Goal: Transaction & Acquisition: Purchase product/service

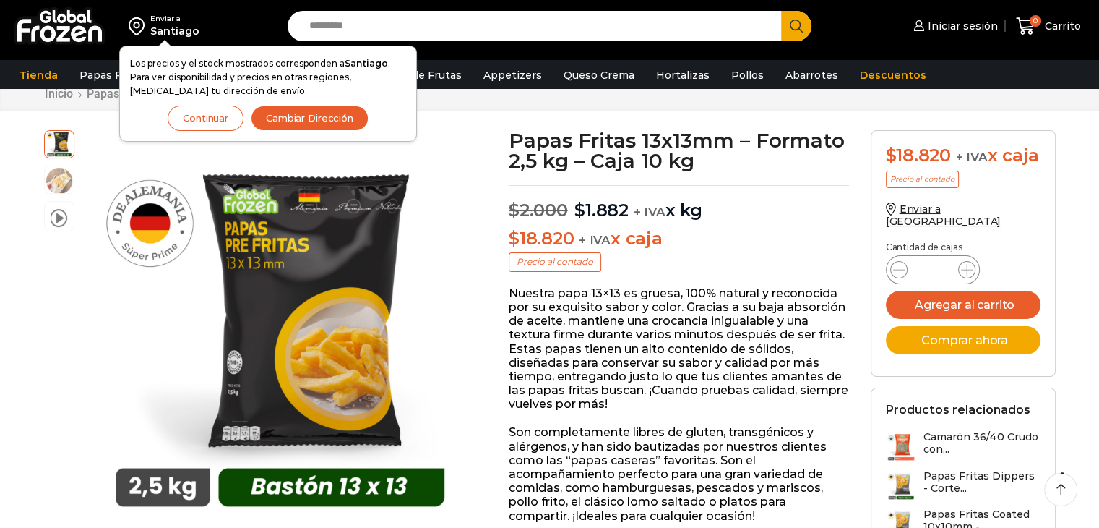
scroll to position [72, 0]
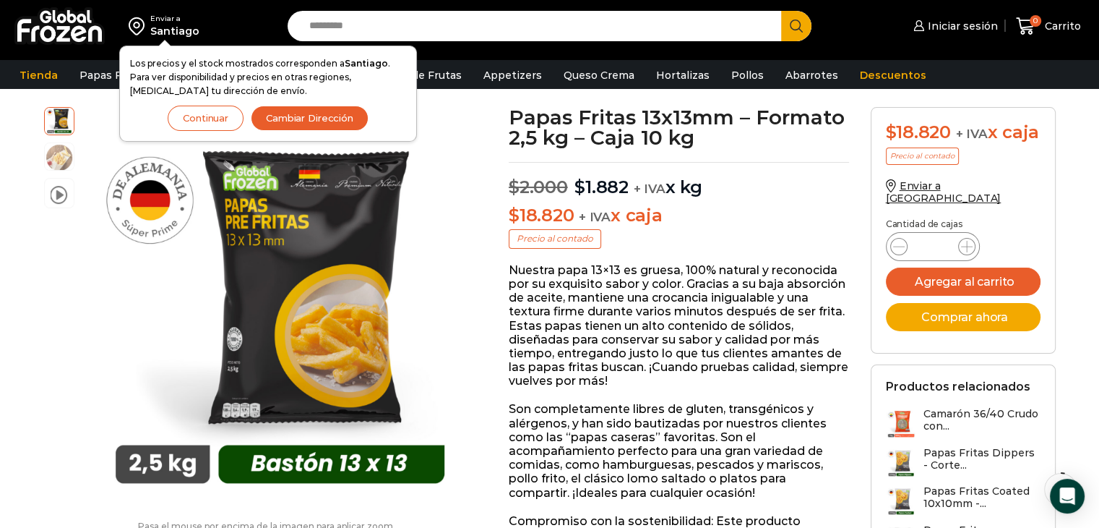
drag, startPoint x: 222, startPoint y: 119, endPoint x: 197, endPoint y: 118, distance: 24.6
click at [222, 121] on button "Continuar" at bounding box center [206, 118] width 76 height 25
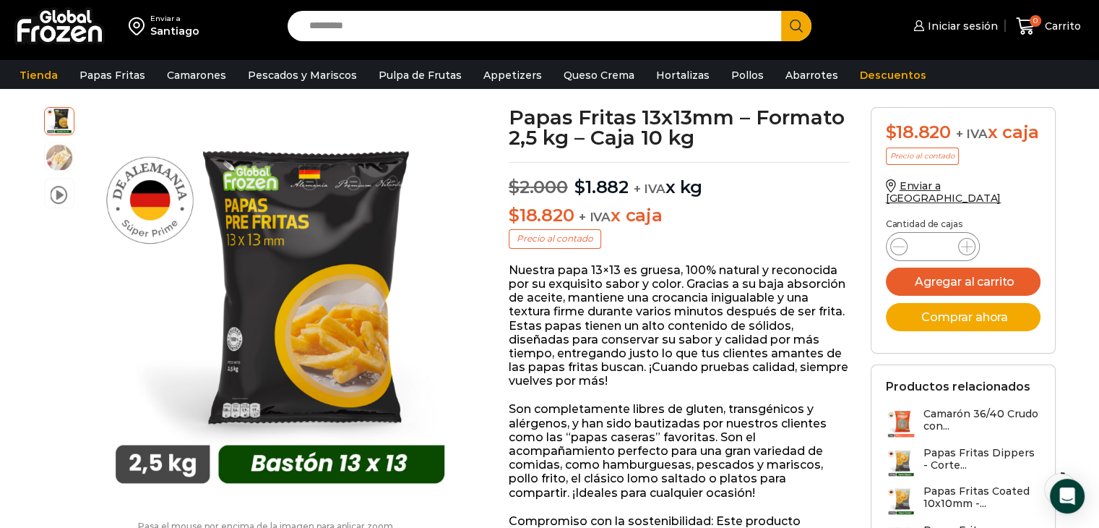
click at [928, 249] on input "*" at bounding box center [932, 246] width 27 height 20
click at [974, 252] on div "Papas Fritas 13x13mm - Formato 2,5 kg - Caja 10 kg cantidad *" at bounding box center [933, 246] width 94 height 29
click at [964, 252] on icon at bounding box center [967, 247] width 12 height 12
click at [966, 252] on icon at bounding box center [967, 247] width 12 height 12
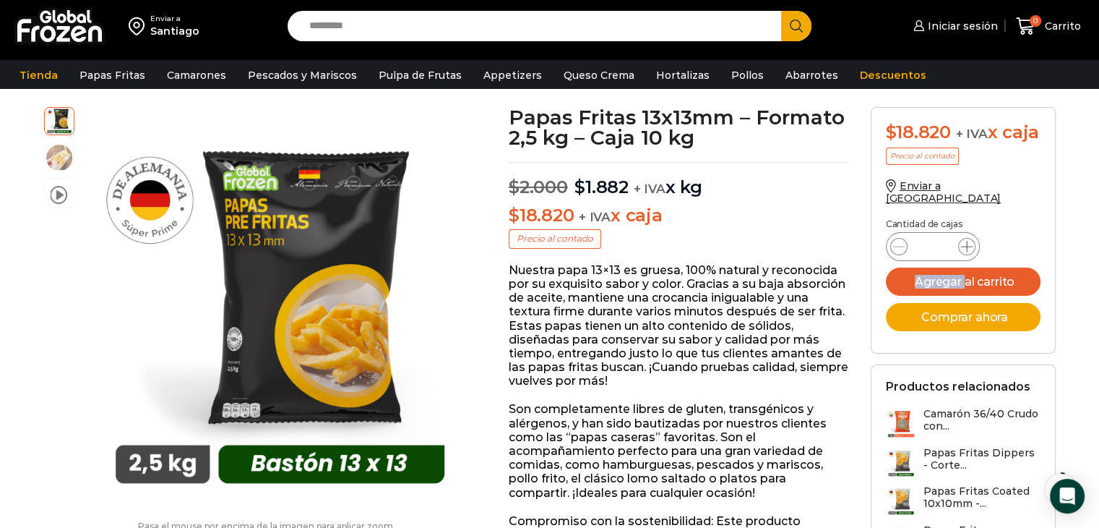
click at [966, 252] on icon at bounding box center [967, 247] width 12 height 12
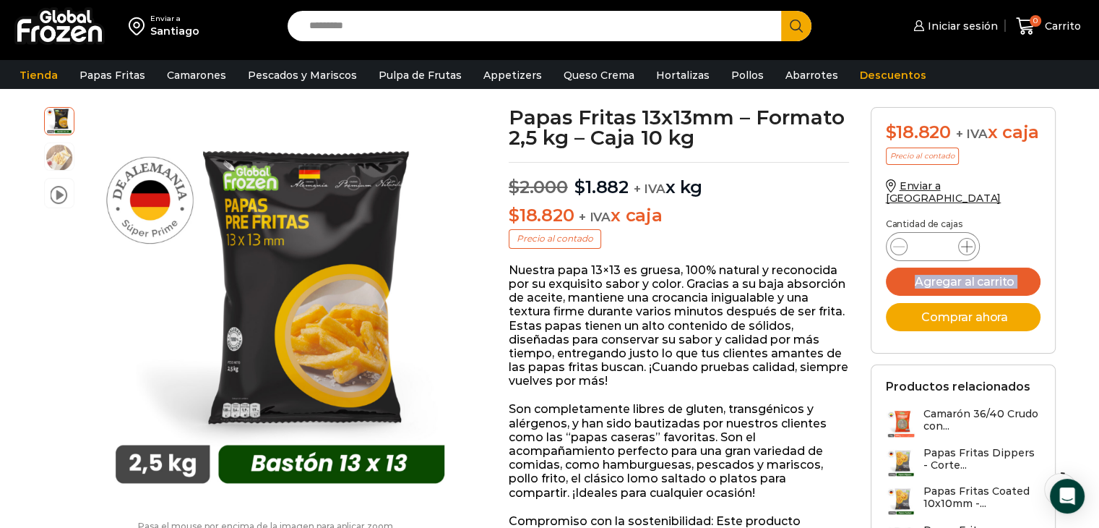
click at [966, 252] on icon at bounding box center [967, 247] width 12 height 12
click at [967, 252] on icon at bounding box center [967, 247] width 12 height 12
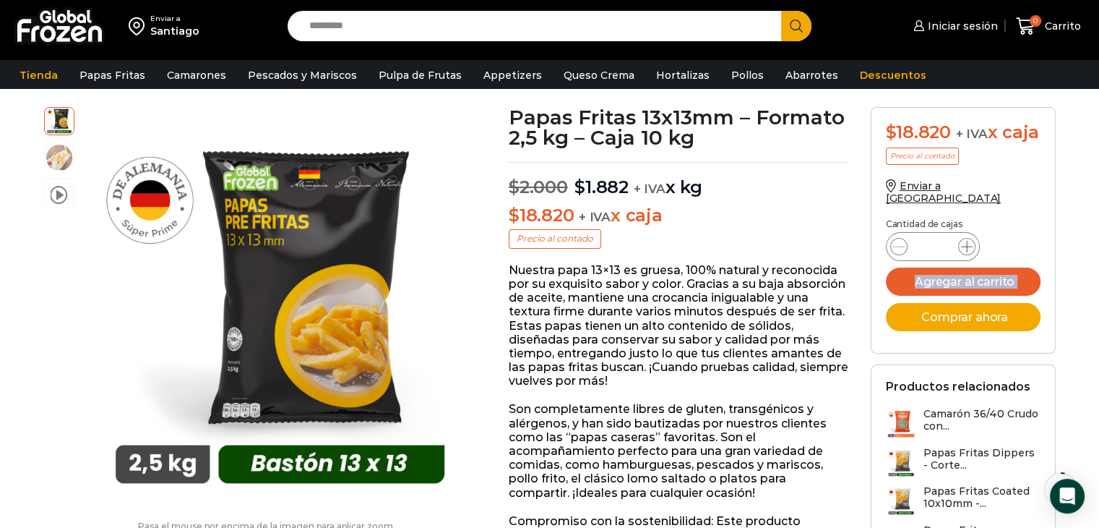
click at [968, 252] on icon at bounding box center [967, 247] width 12 height 12
type input "**"
click at [1062, 279] on div "$ 18.820 + IVA x caja Precio al contado Enviar a Chile Cantidad de cajas Papas …" at bounding box center [963, 362] width 207 height 510
click at [984, 287] on button "Agregar al carrito" at bounding box center [963, 281] width 155 height 28
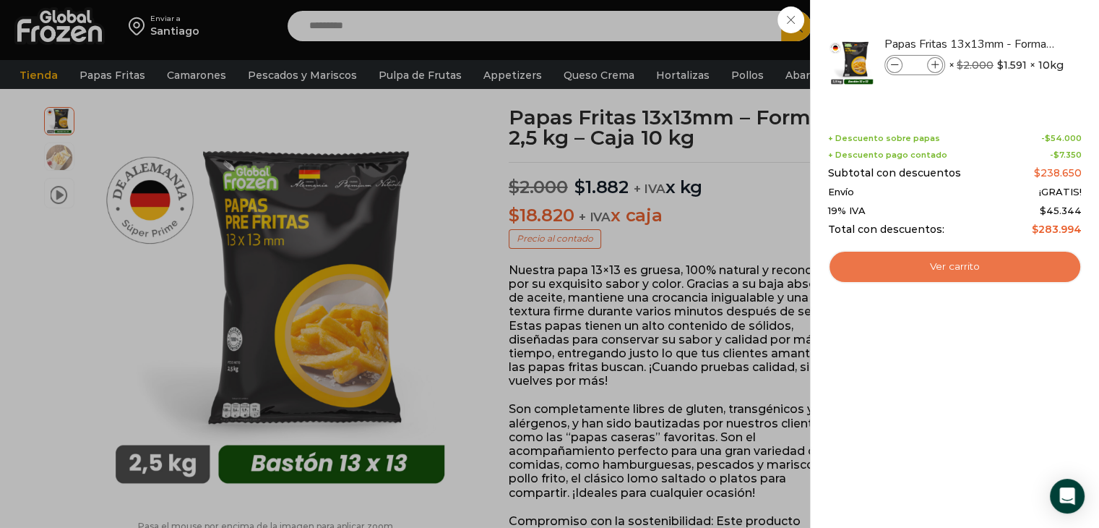
click at [976, 269] on link "Ver carrito" at bounding box center [955, 266] width 254 height 33
